Goal: Check status: Check status

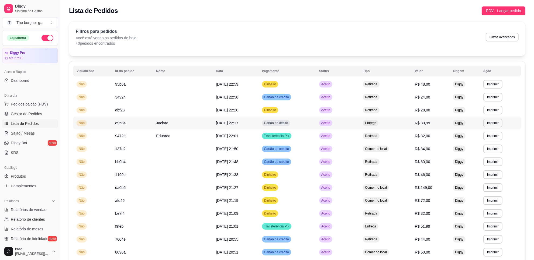
click at [391, 127] on td "Entrega" at bounding box center [385, 123] width 52 height 13
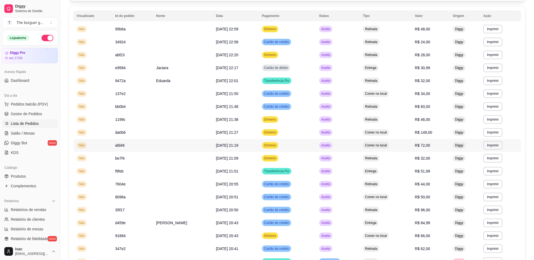
scroll to position [67, 0]
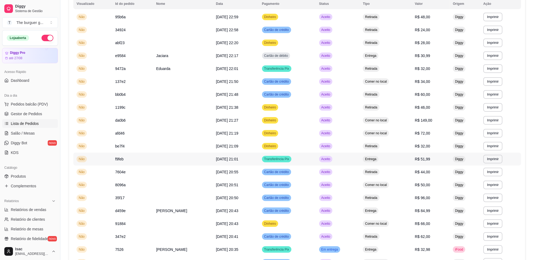
click at [393, 160] on td "Entrega" at bounding box center [385, 159] width 52 height 13
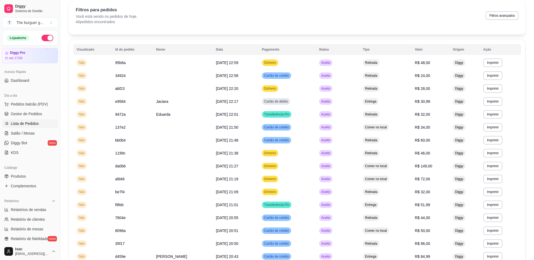
scroll to position [34, 0]
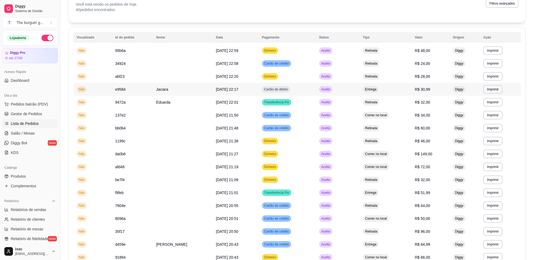
click at [390, 85] on td "Entrega" at bounding box center [385, 89] width 52 height 13
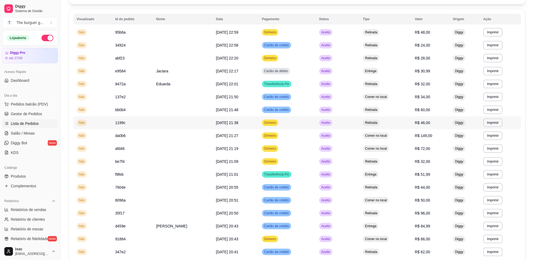
scroll to position [67, 0]
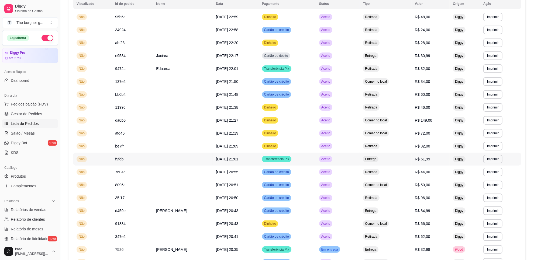
click at [377, 158] on span "Entrega" at bounding box center [370, 159] width 13 height 4
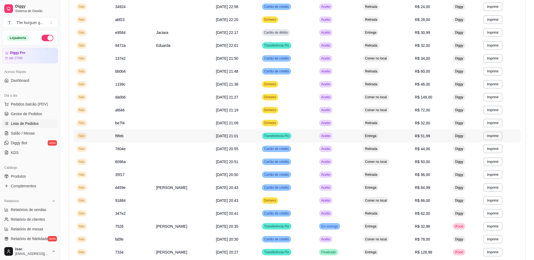
scroll to position [101, 0]
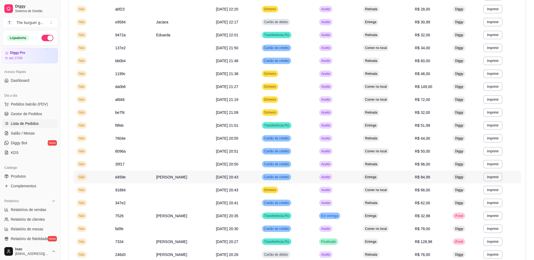
click at [377, 176] on span "Entrega" at bounding box center [370, 177] width 13 height 4
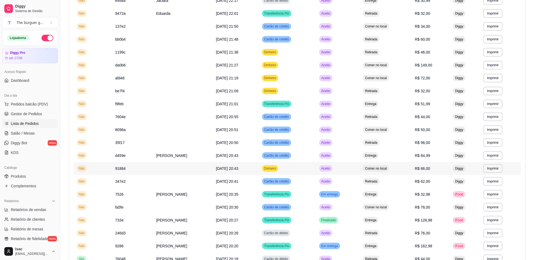
scroll to position [135, 0]
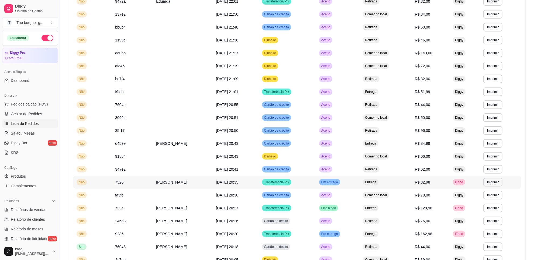
click at [377, 183] on span "Entrega" at bounding box center [370, 182] width 13 height 4
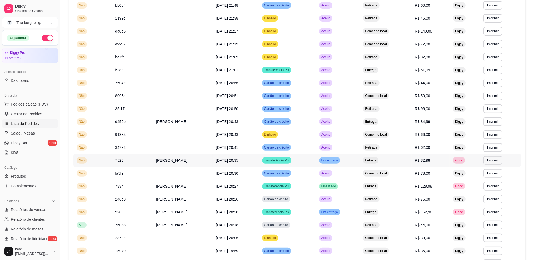
scroll to position [168, 0]
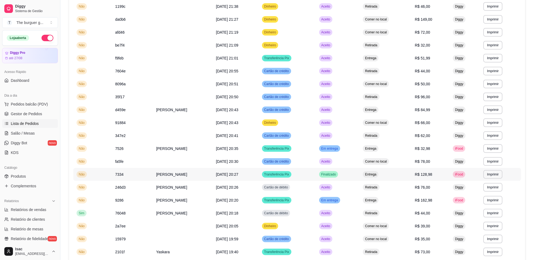
click at [377, 175] on span "Entrega" at bounding box center [370, 174] width 13 height 4
click at [390, 201] on td "Entrega" at bounding box center [385, 200] width 52 height 13
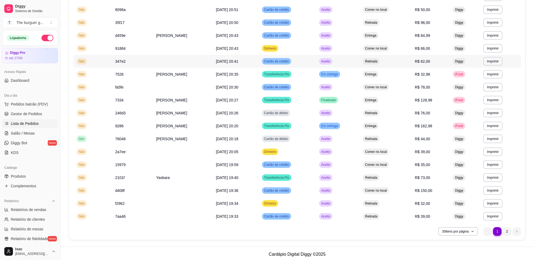
scroll to position [244, 0]
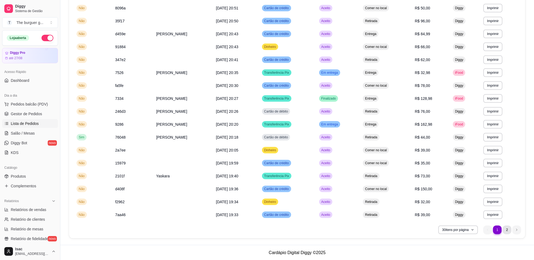
click at [509, 232] on li "2" at bounding box center [507, 230] width 9 height 9
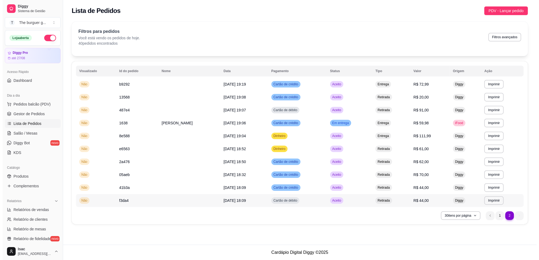
scroll to position [0, 0]
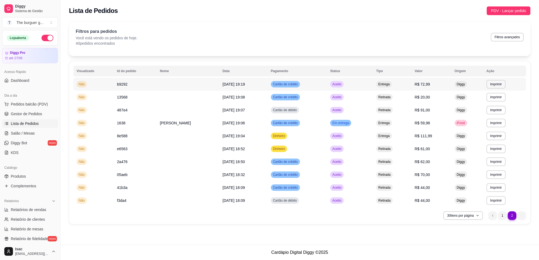
click at [391, 85] on span "Entrega" at bounding box center [383, 84] width 13 height 4
click at [391, 122] on span "Entrega" at bounding box center [383, 123] width 13 height 4
click at [411, 127] on td "Entrega" at bounding box center [392, 123] width 39 height 13
click at [407, 136] on td "Entrega" at bounding box center [392, 136] width 39 height 13
